Goal: Find contact information: Find contact information

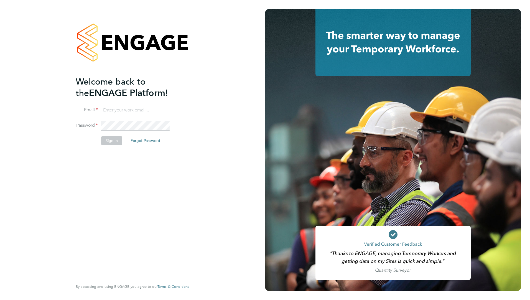
type input "holly.price@crestplus.com"
click at [103, 140] on button "Sign In" at bounding box center [111, 140] width 21 height 9
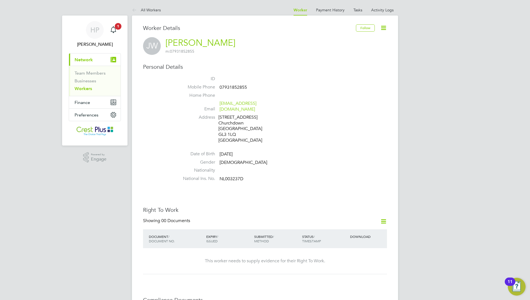
click at [236, 86] on span "07931852855" at bounding box center [232, 87] width 27 height 6
copy span "07931852855"
click at [237, 86] on span "07743198451" at bounding box center [232, 87] width 27 height 6
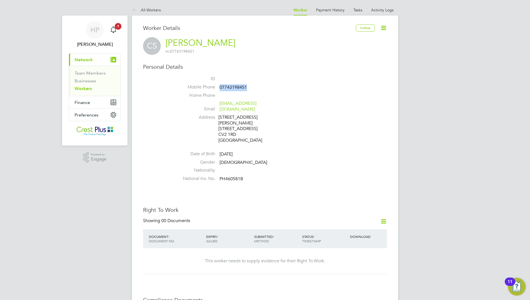
copy span "07743198451"
